Goal: Check status: Check status

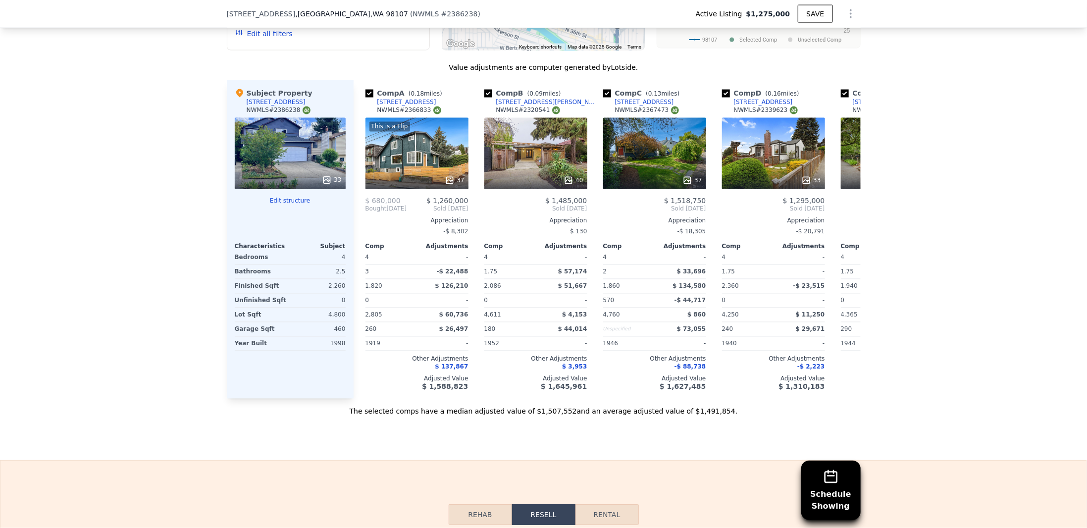
scroll to position [1036, 0]
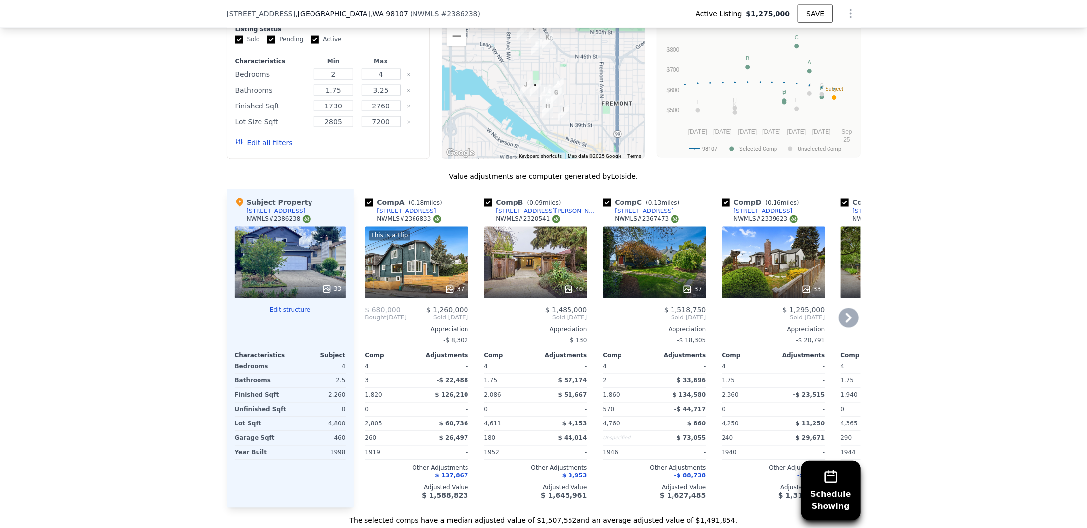
click at [847, 315] on icon at bounding box center [849, 318] width 20 height 20
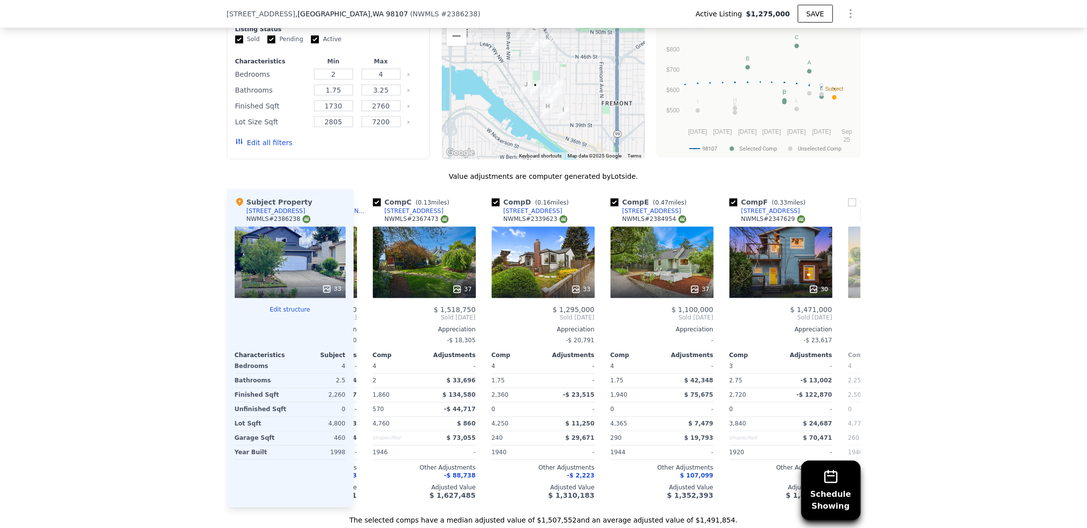
scroll to position [0, 238]
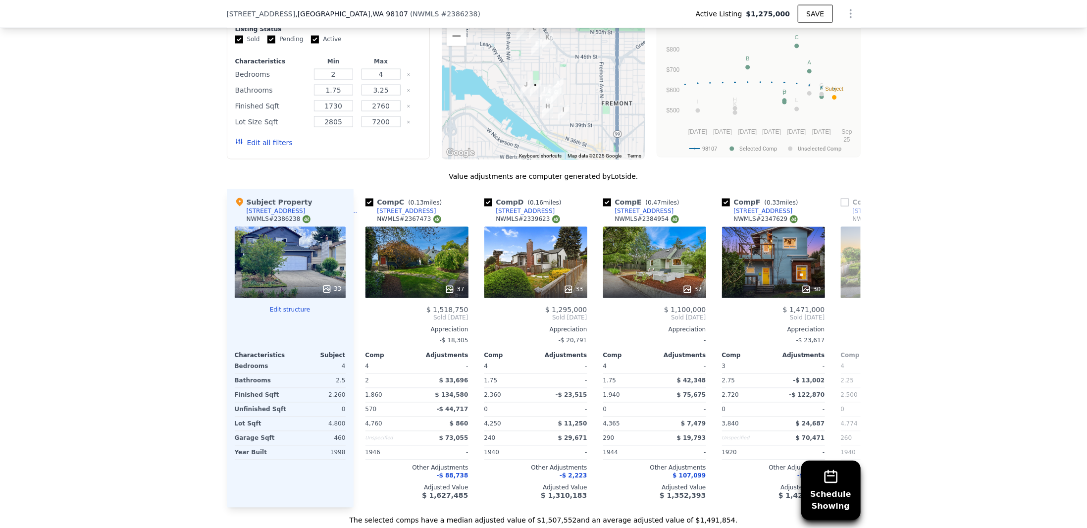
click at [847, 315] on span "Pending Jul 2025" at bounding box center [892, 318] width 103 height 8
click at [848, 315] on icon at bounding box center [849, 318] width 20 height 20
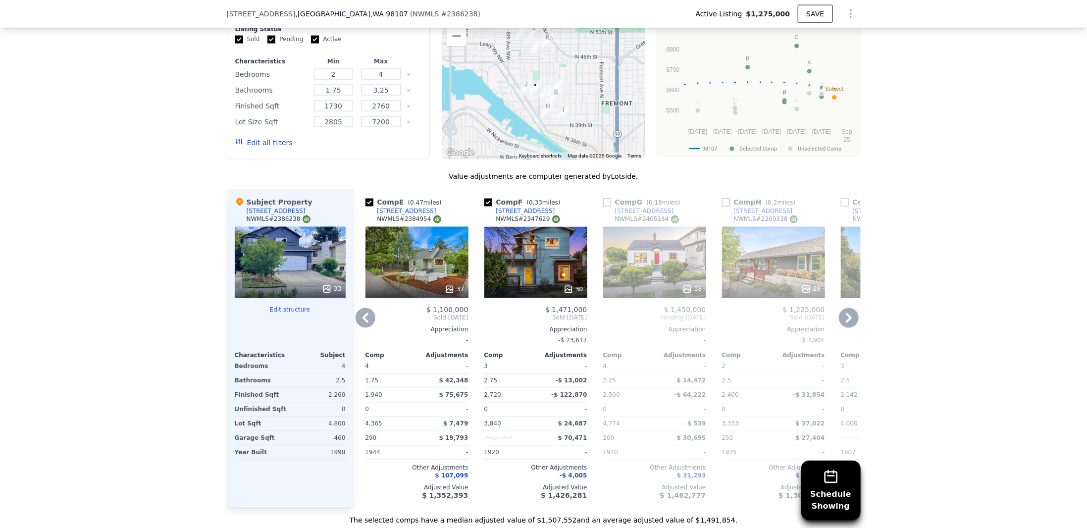
click at [848, 316] on icon at bounding box center [849, 318] width 20 height 20
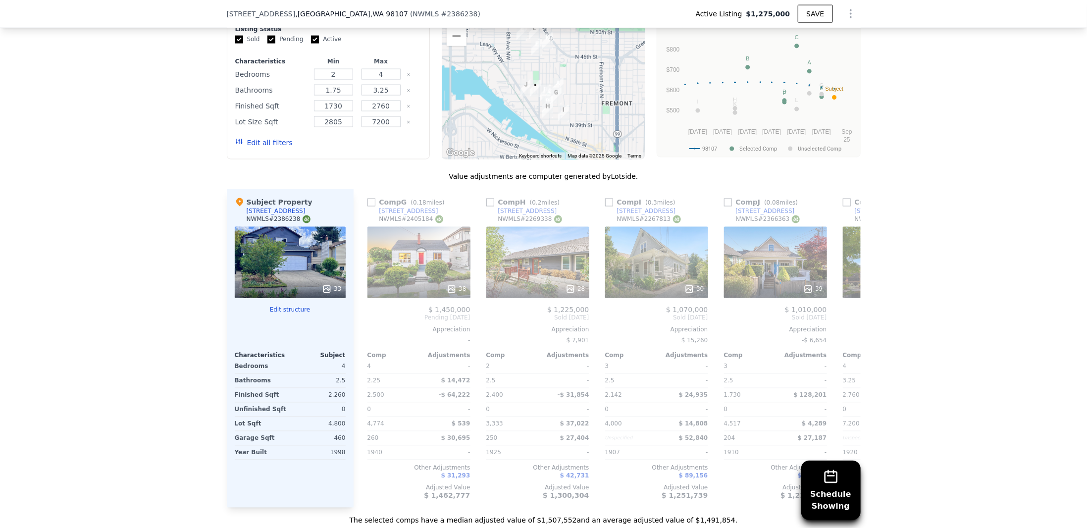
scroll to position [0, 713]
click at [848, 316] on icon at bounding box center [849, 318] width 20 height 20
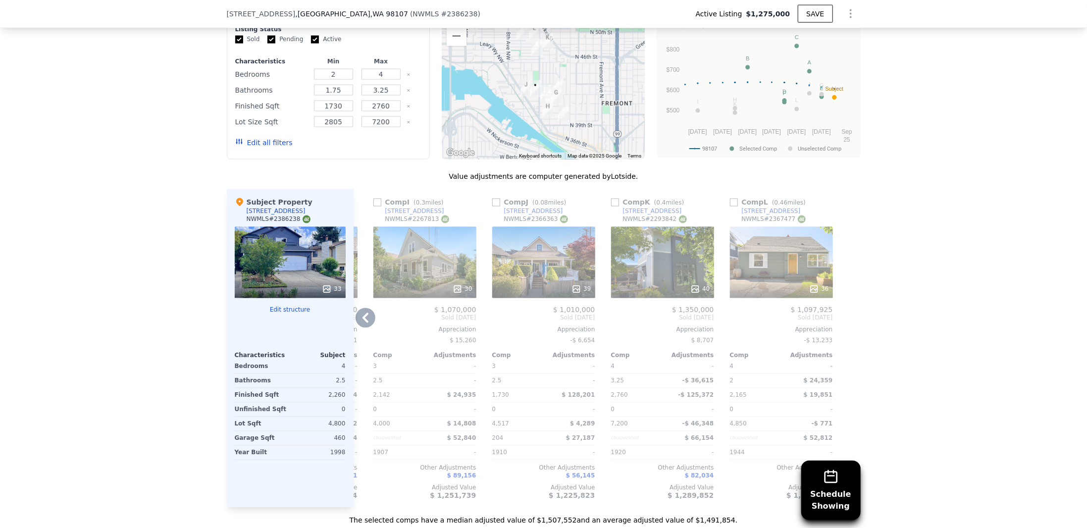
scroll to position [739, 0]
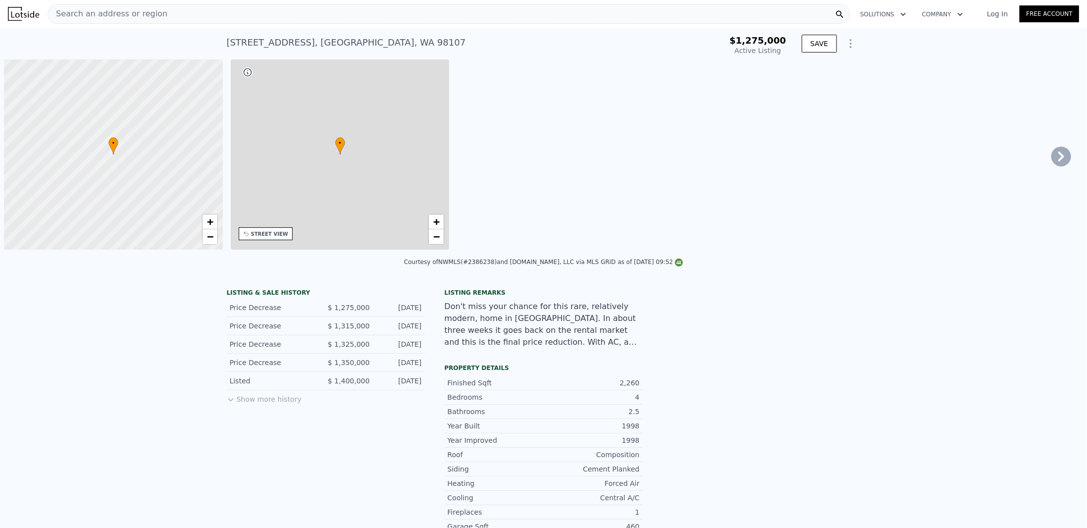
type input "-$ 1,379,742"
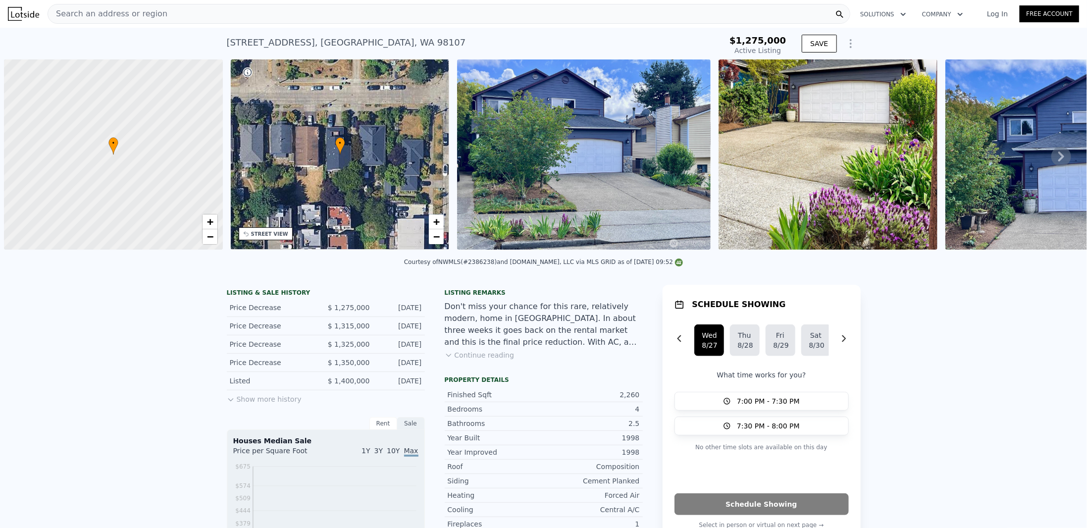
scroll to position [0, 4]
